Goal: Task Accomplishment & Management: Manage account settings

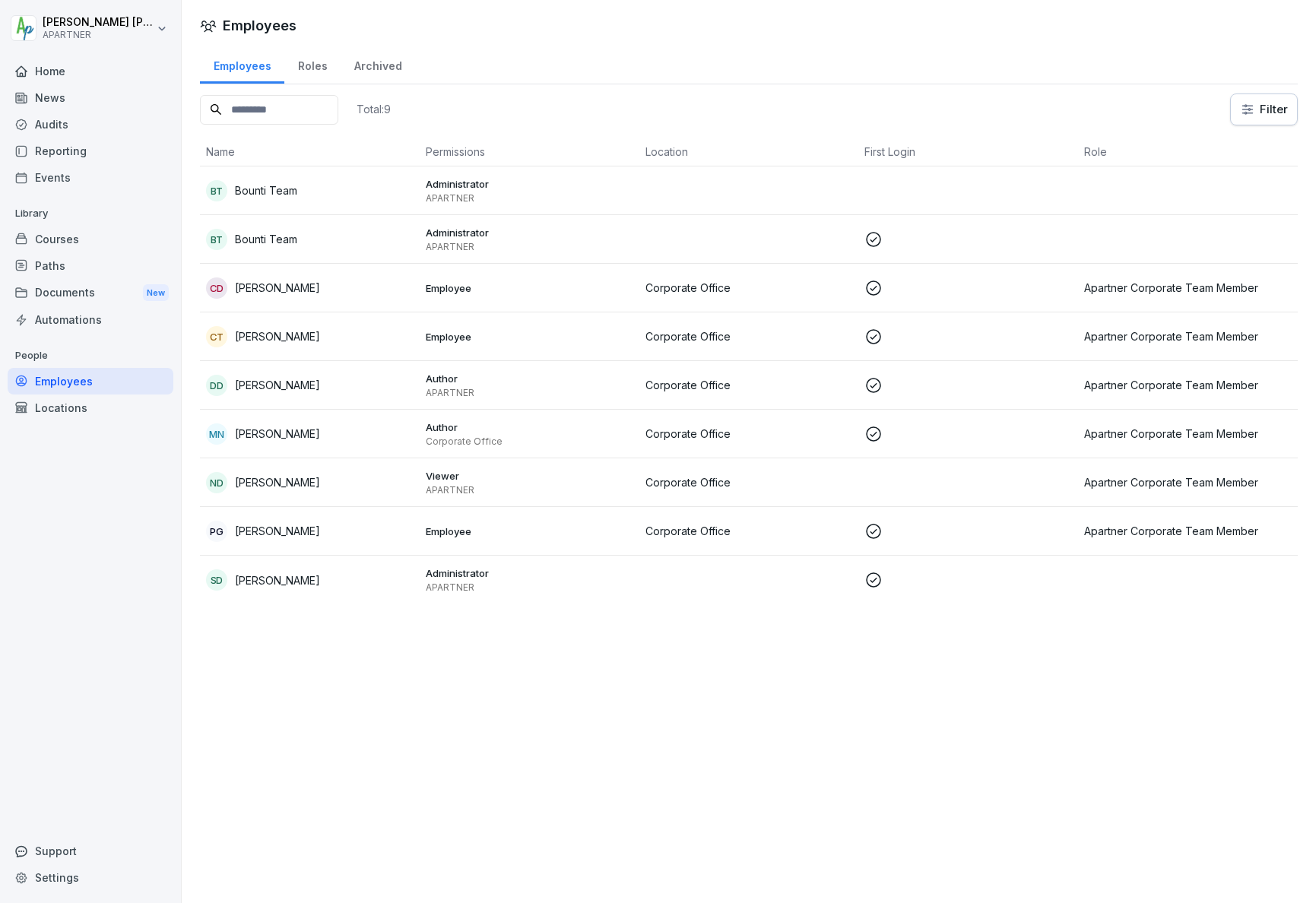
click at [158, 29] on html "[PERSON_NAME] APARTNER Home News Audits Reporting Events Library Courses Paths …" at bounding box center [658, 451] width 1316 height 903
click at [85, 64] on div "Settings" at bounding box center [98, 68] width 151 height 28
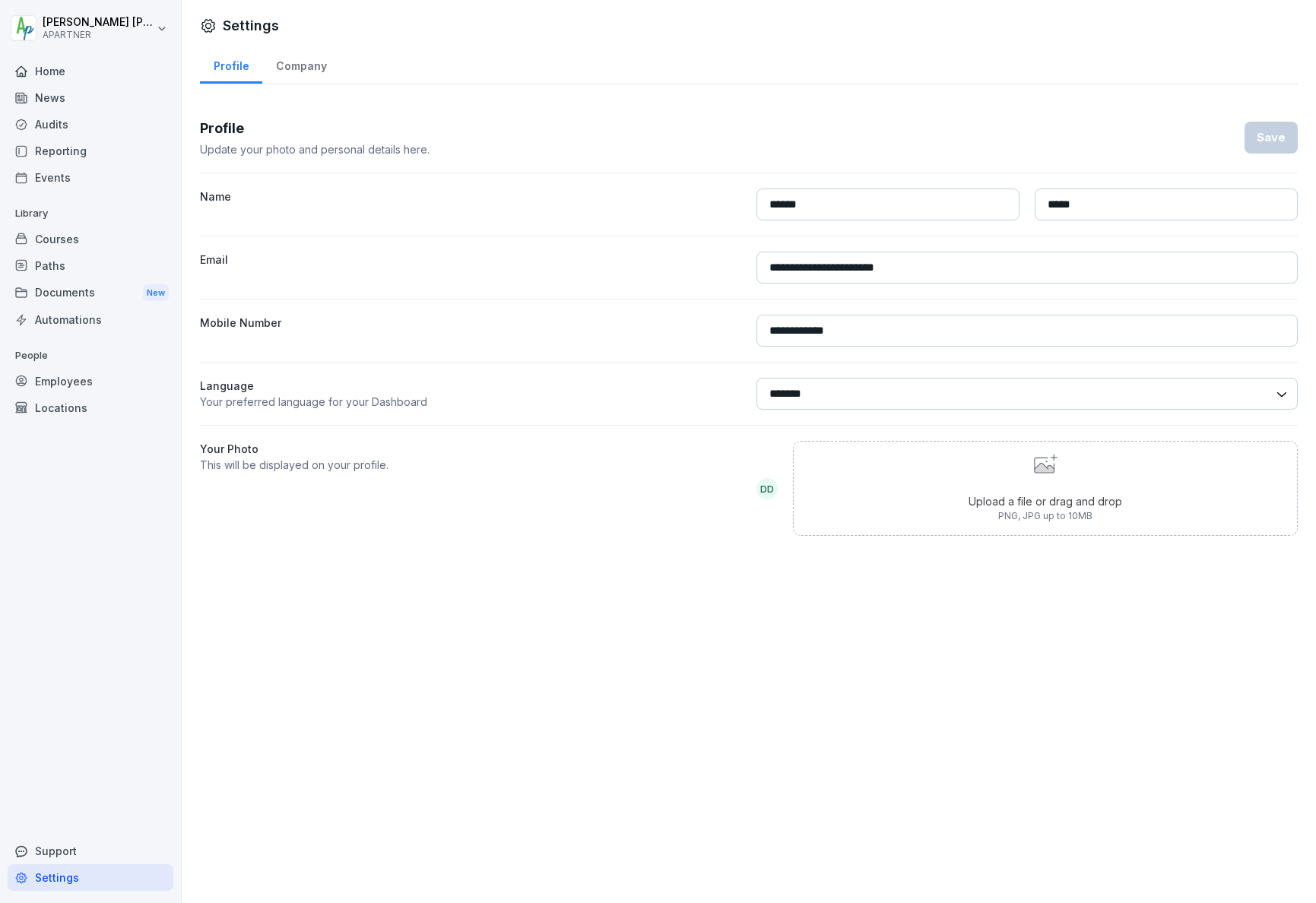
click at [59, 385] on div "Employees" at bounding box center [90, 381] width 166 height 27
